Goal: Transaction & Acquisition: Purchase product/service

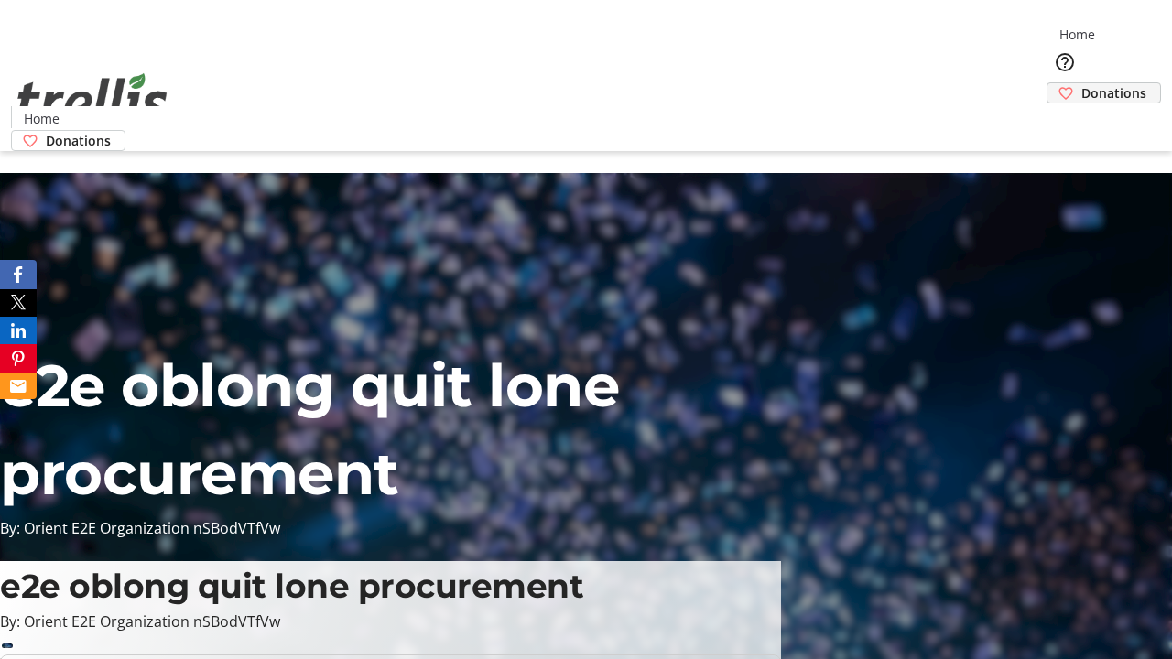
click at [1082, 83] on span "Donations" at bounding box center [1114, 92] width 65 height 19
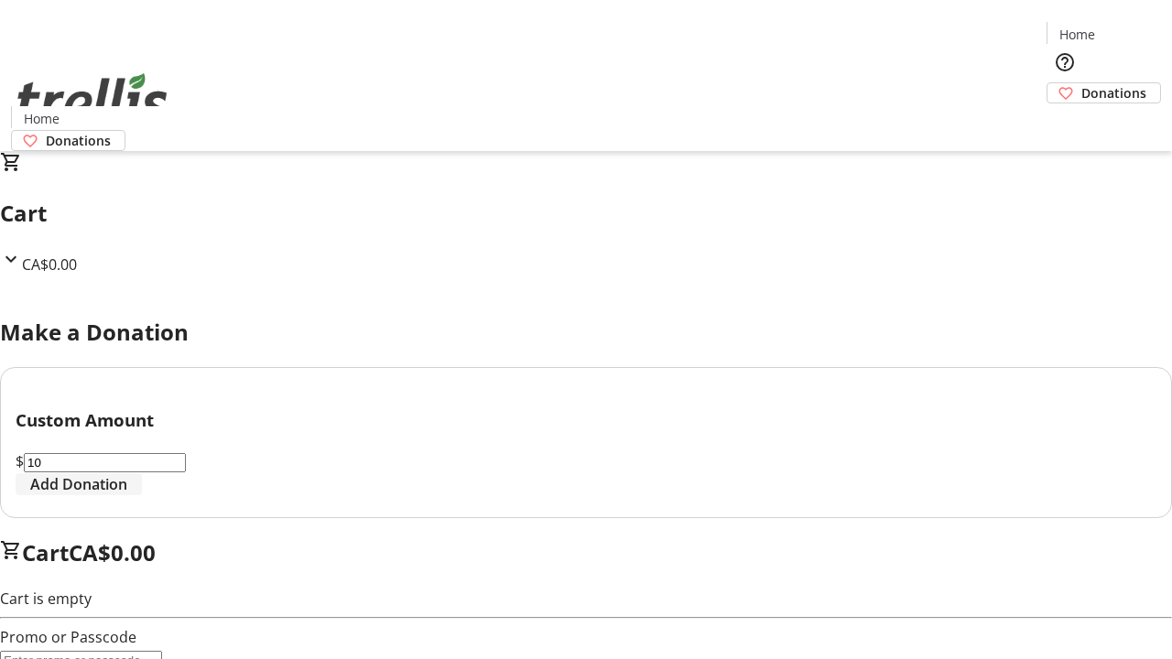
click at [127, 496] on span "Add Donation" at bounding box center [78, 485] width 97 height 22
